Goal: Find specific page/section: Find specific page/section

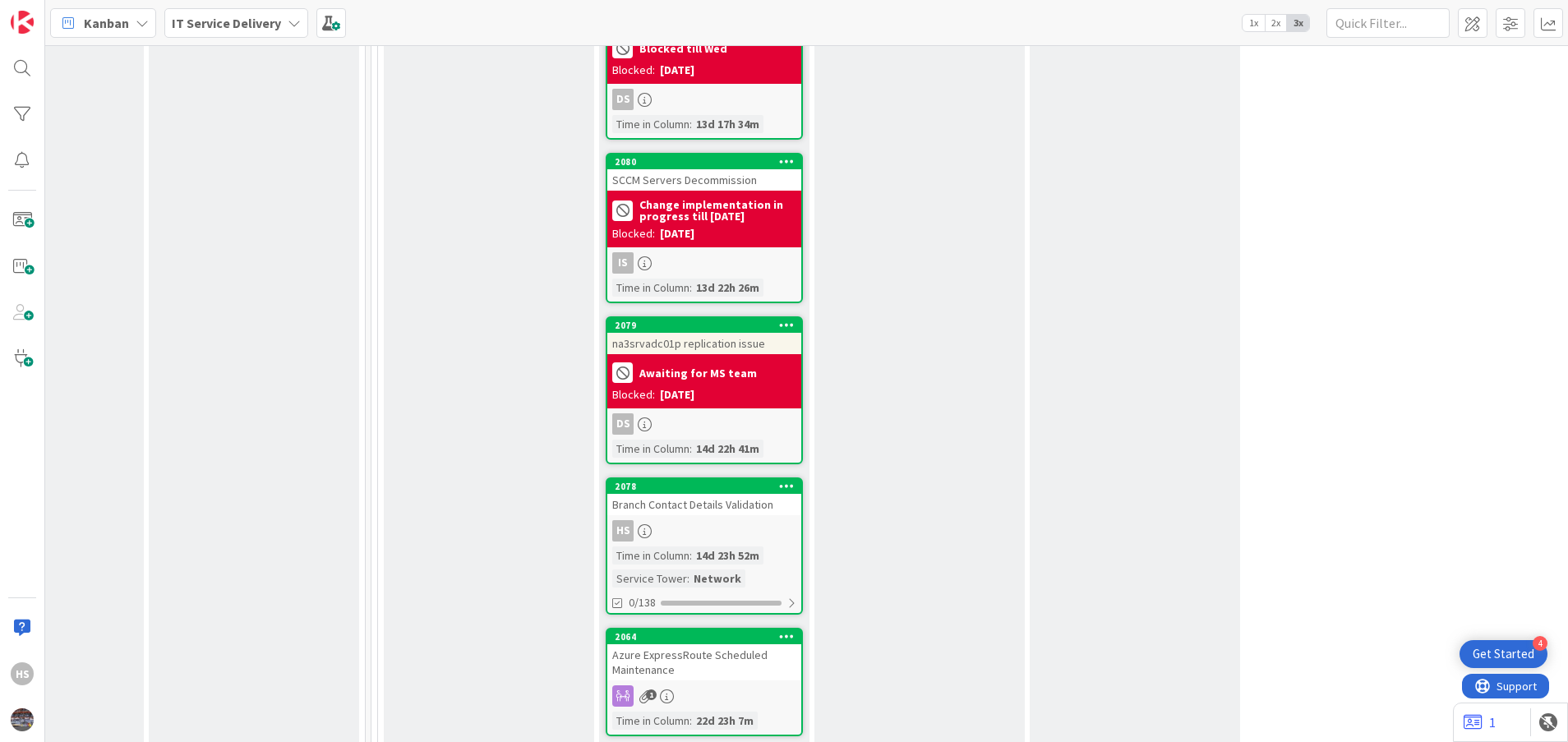
scroll to position [2363, 770]
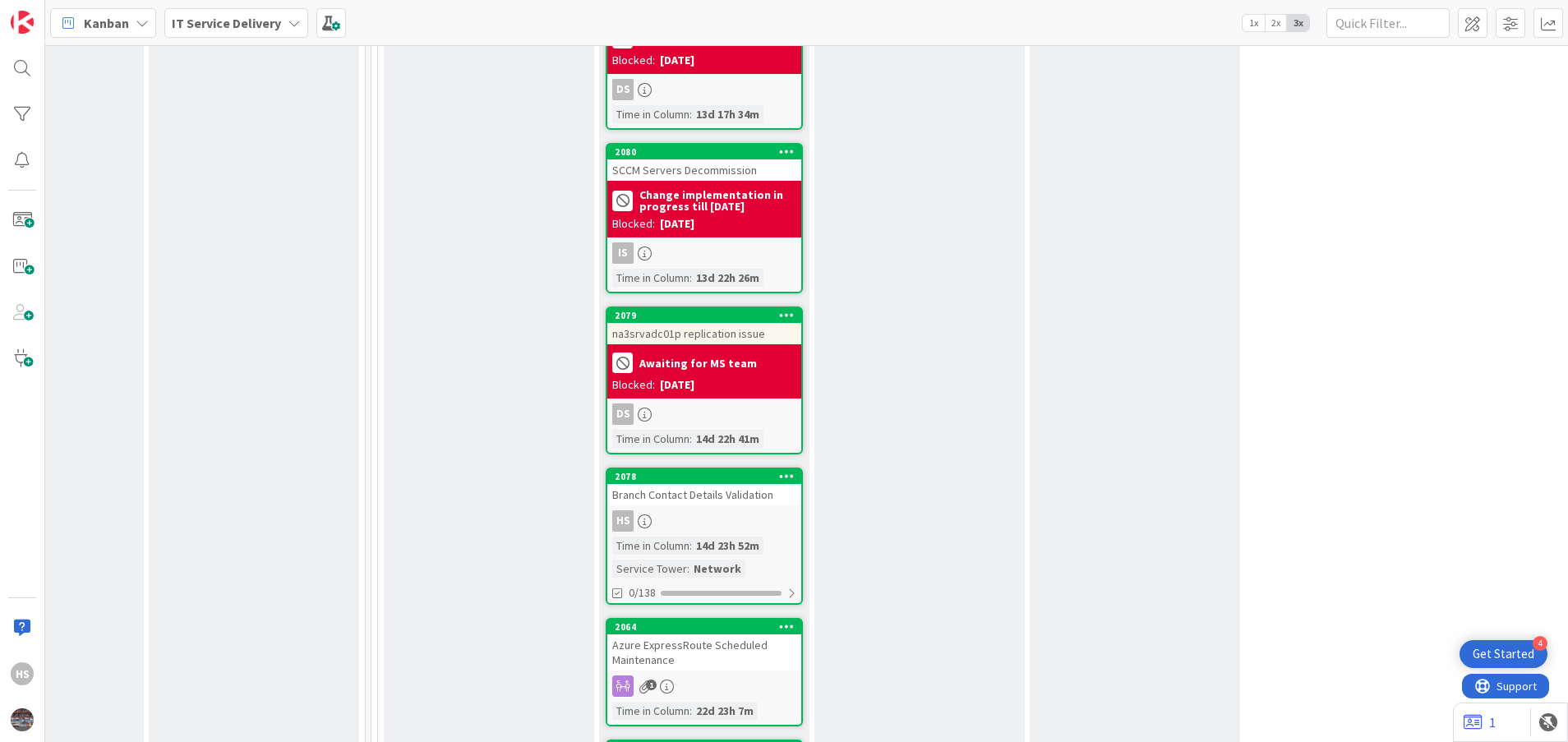
click at [691, 510] on div "HS" at bounding box center [704, 520] width 194 height 21
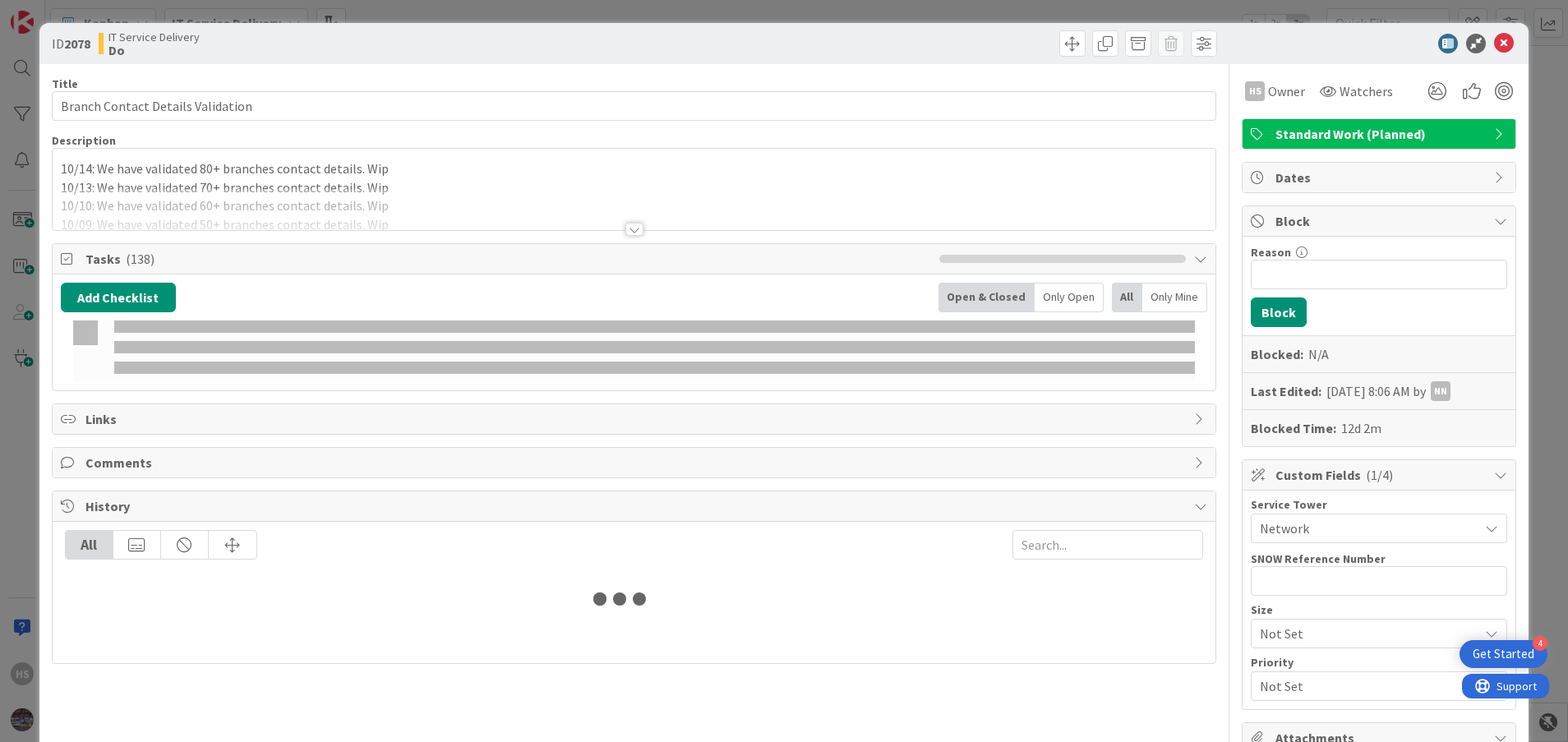
click at [64, 165] on p "10/14: We have validated 80+ branches contact details. Wip" at bounding box center [635, 169] width 1147 height 19
click at [57, 167] on span at bounding box center [96, 164] width 81 height 20
click at [88, 168] on span at bounding box center [96, 164] width 81 height 20
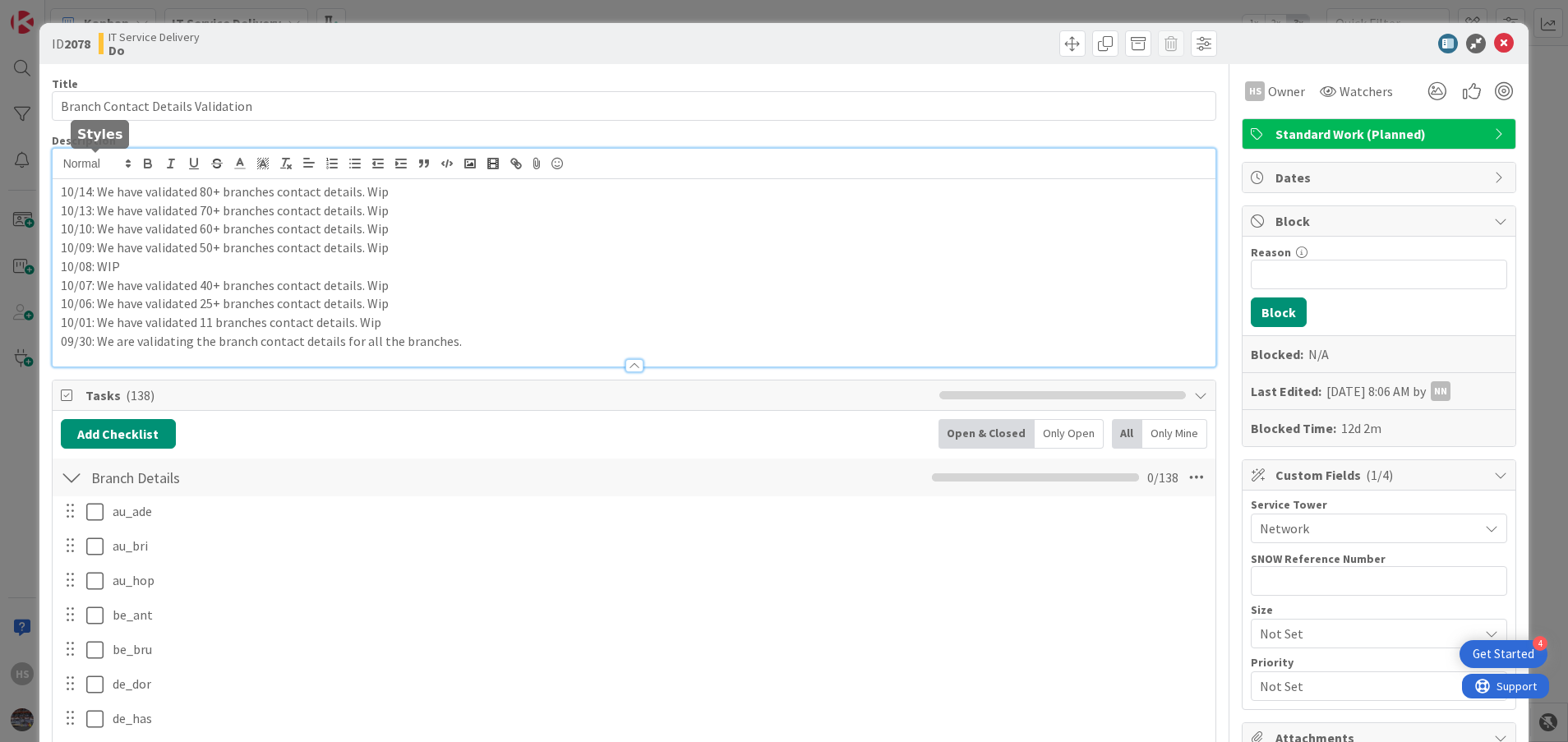
click at [61, 196] on p "10/14: We have validated 80+ branches contact details. Wip" at bounding box center [635, 192] width 1147 height 19
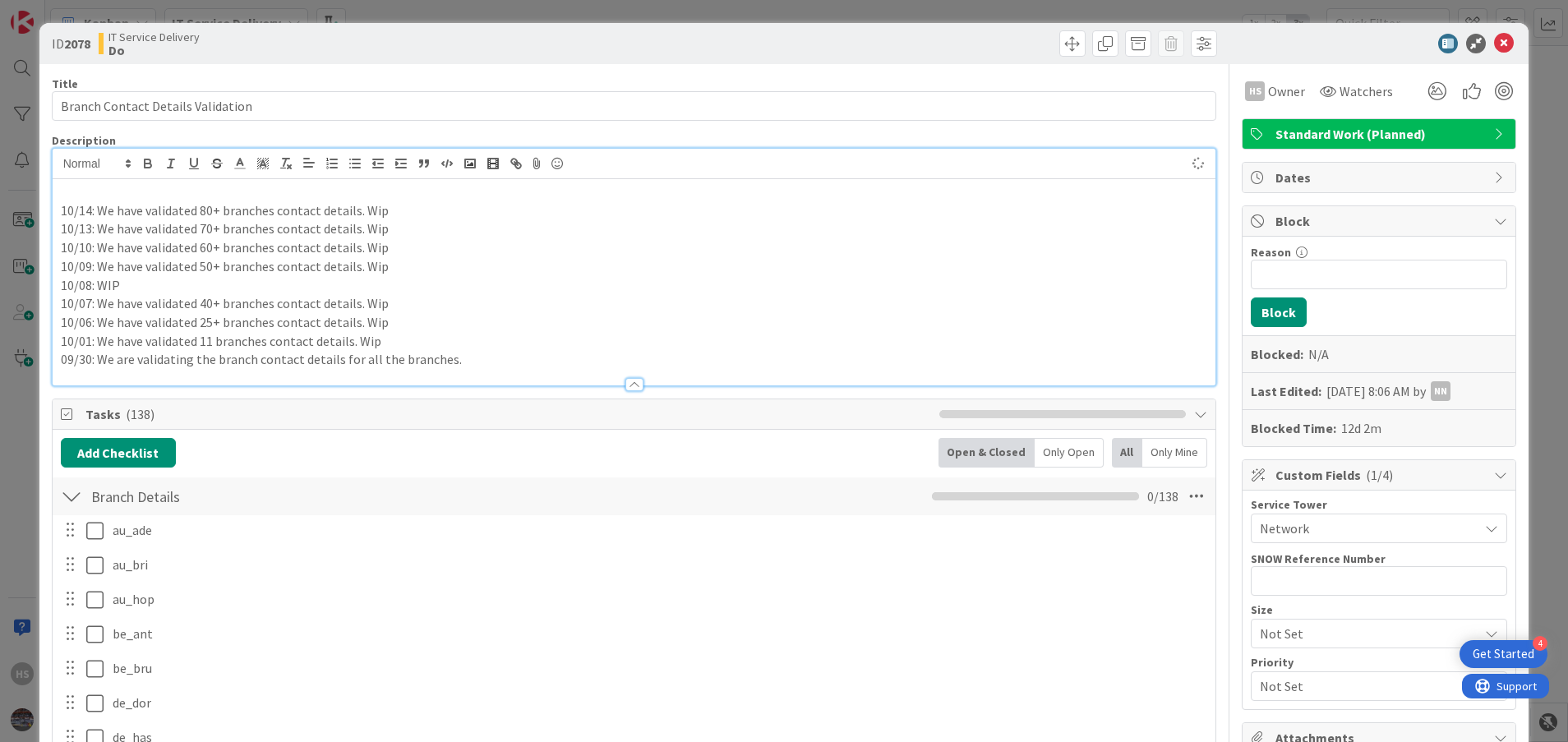
click at [61, 213] on p "10/14: We have validated 80+ branches contact details. Wip" at bounding box center [635, 211] width 1147 height 19
drag, startPoint x: 57, startPoint y: 210, endPoint x: 382, endPoint y: 211, distance: 325.0
click at [382, 211] on div "10/14: We have validated 80+ branches contact details. Wip 10/13: We have valid…" at bounding box center [634, 282] width 1164 height 206
copy p "10/14: We have validated 80+ branches contact details. Wip"
click at [100, 196] on p at bounding box center [635, 192] width 1147 height 19
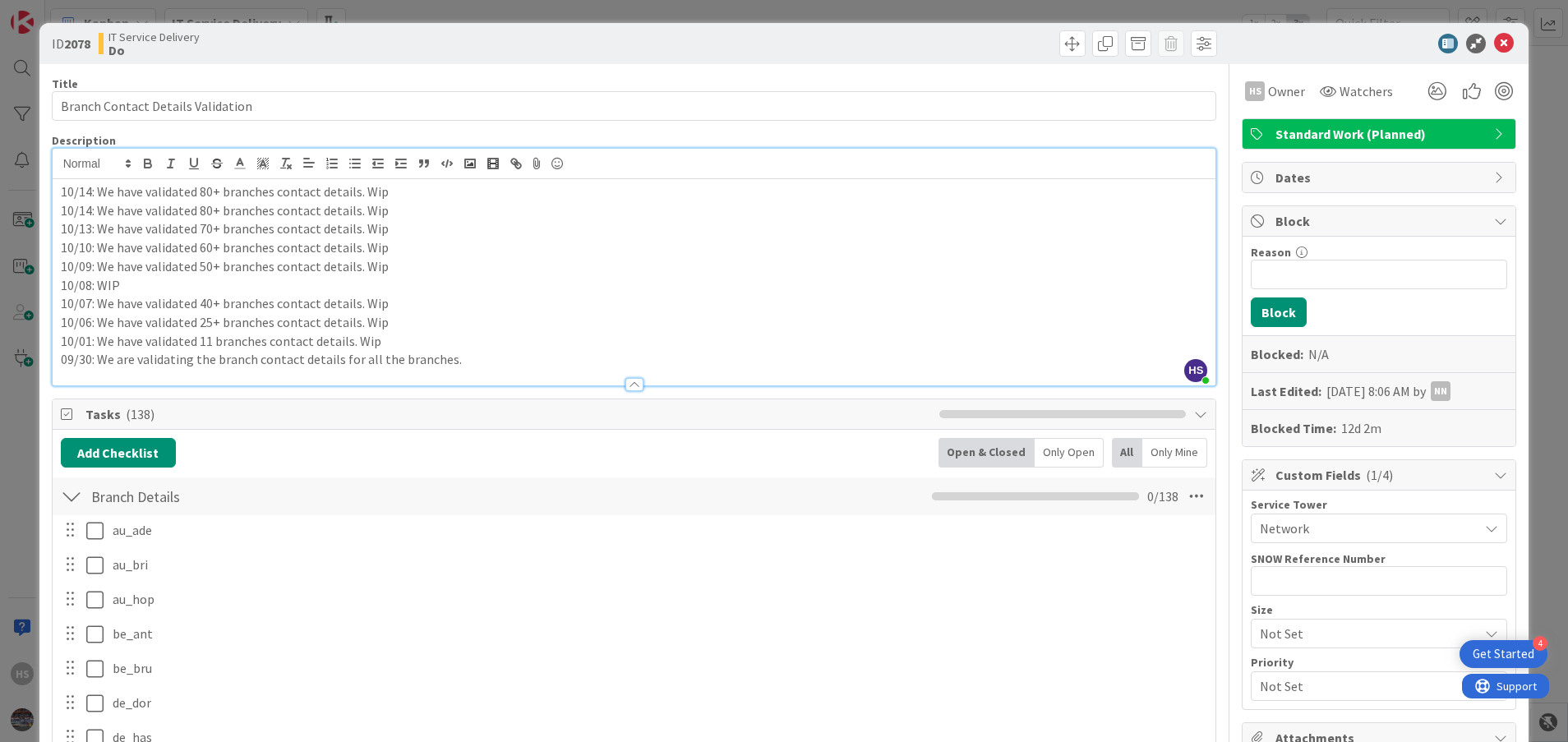
click at [91, 186] on p "10/14: We have validated 80+ branches contact details. Wip" at bounding box center [635, 192] width 1147 height 19
click at [91, 190] on p "10/14: We have validated 80+ branches contact details. Wip" at bounding box center [635, 192] width 1147 height 19
click at [211, 189] on p "10/15: We have validated 80+ branches contact details. Wip" at bounding box center [635, 192] width 1147 height 19
click at [311, 293] on p "10/08: WIP" at bounding box center [635, 285] width 1147 height 19
click at [1494, 41] on icon at bounding box center [1503, 43] width 20 height 20
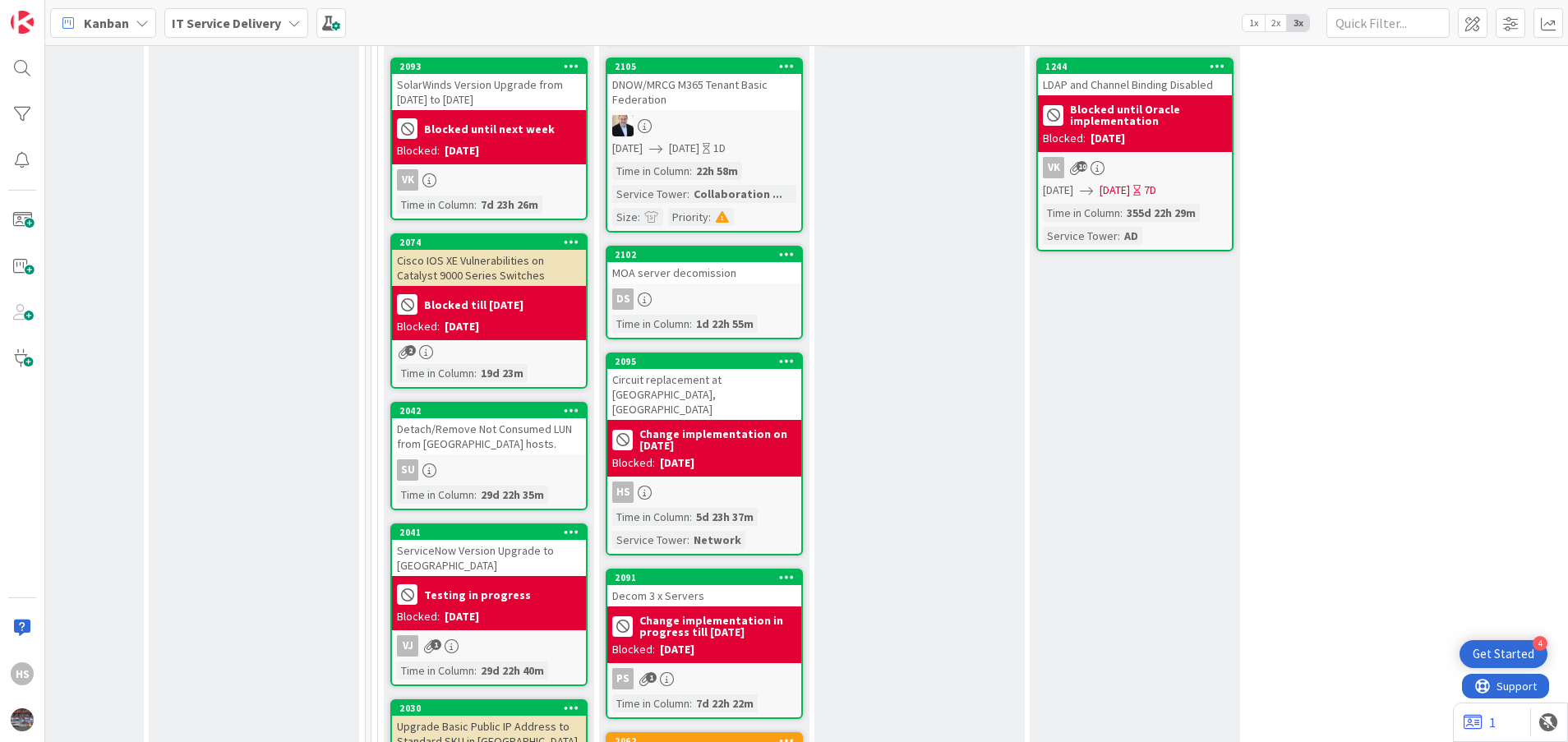
scroll to position [1151, 770]
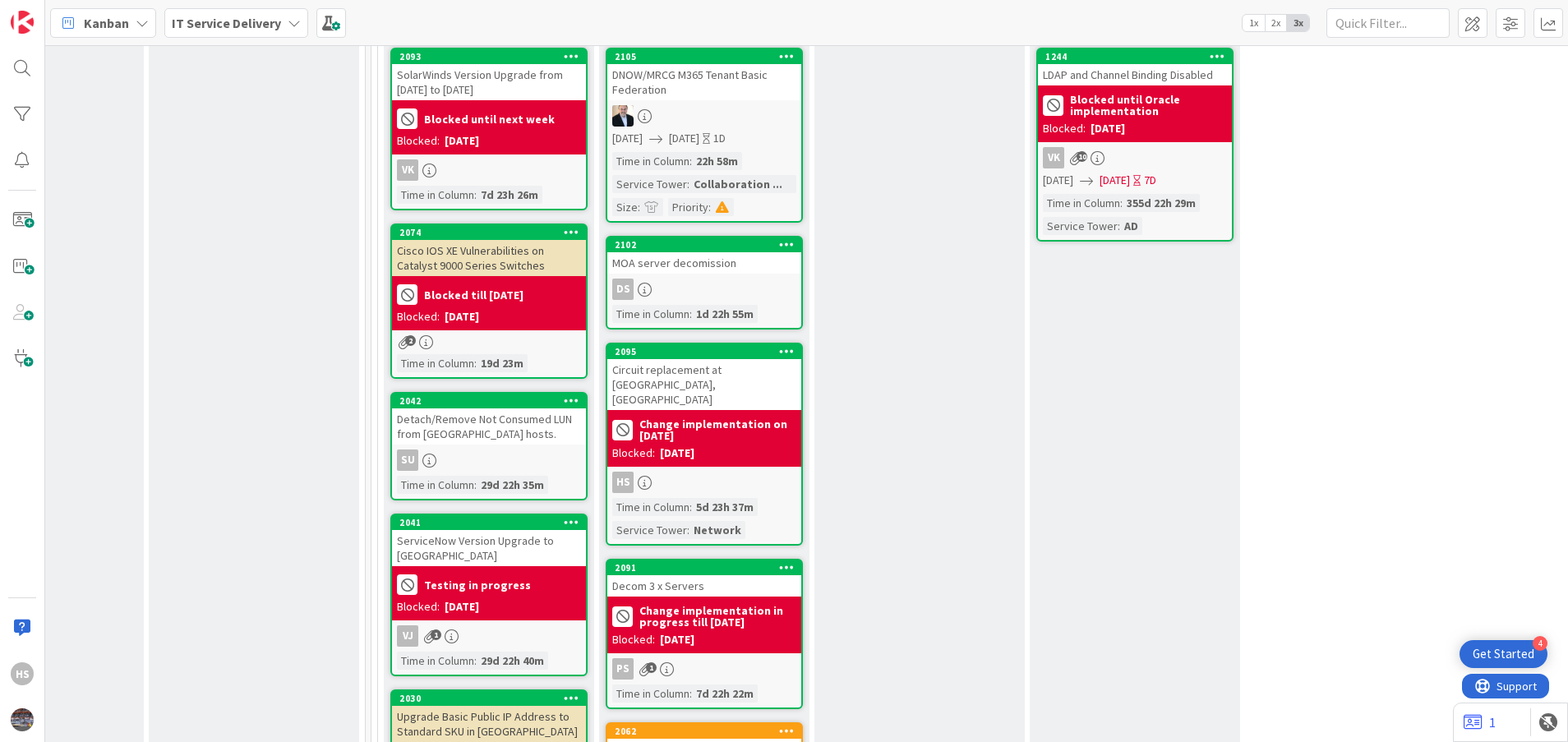
click at [655, 359] on div "Circuit replacement at [GEOGRAPHIC_DATA], [GEOGRAPHIC_DATA]" at bounding box center [704, 384] width 194 height 51
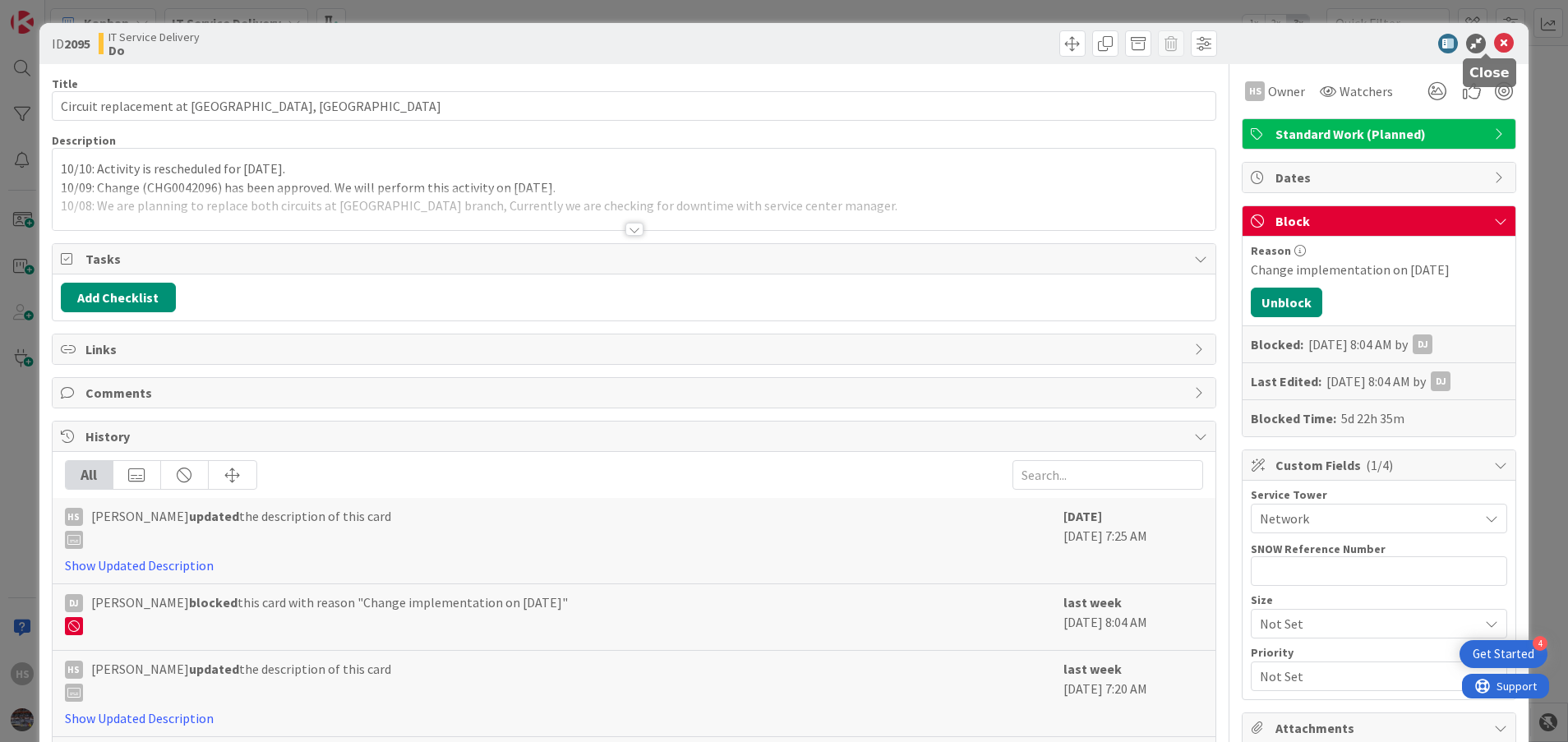
click at [1494, 40] on icon at bounding box center [1503, 43] width 20 height 20
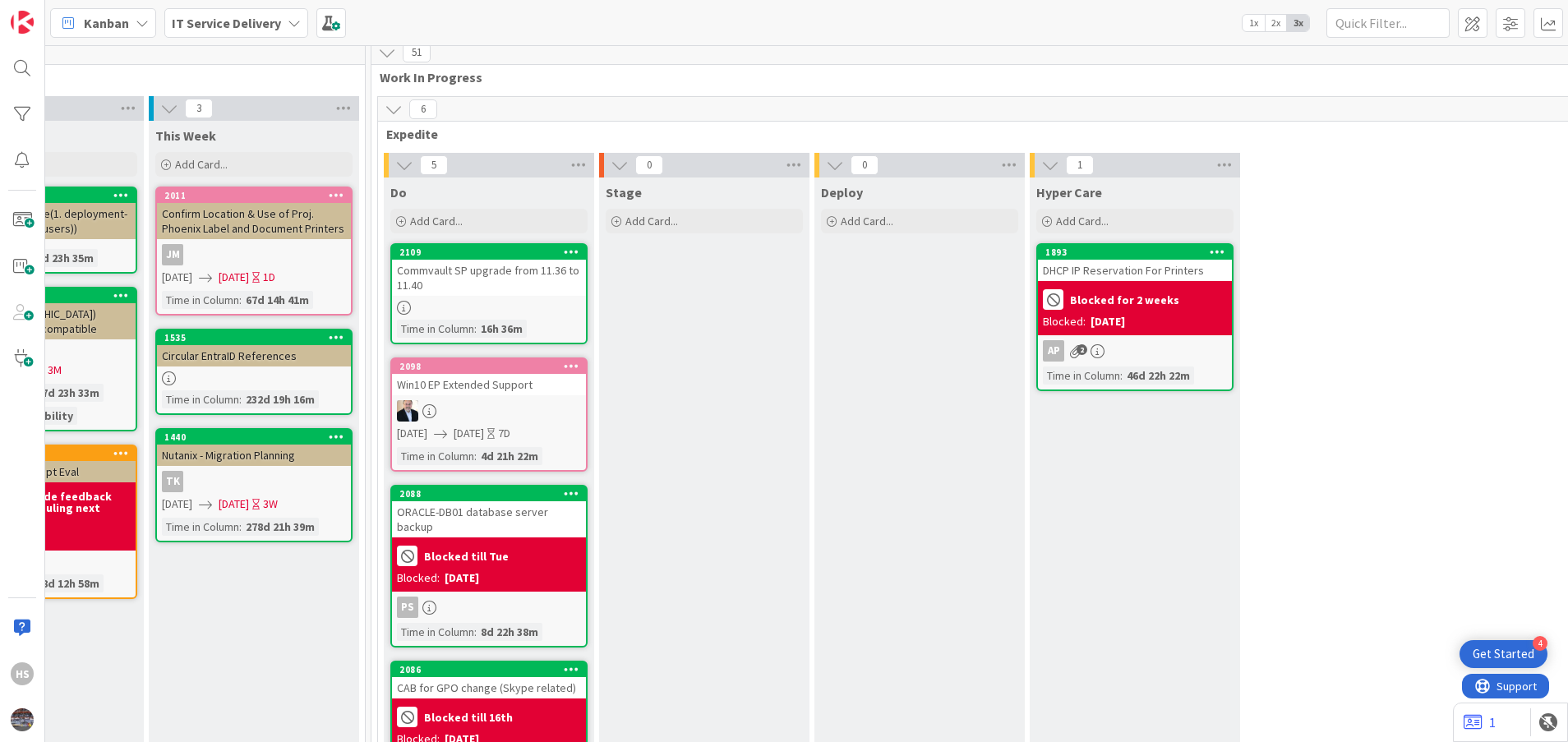
scroll to position [0, 770]
